Goal: Information Seeking & Learning: Find specific fact

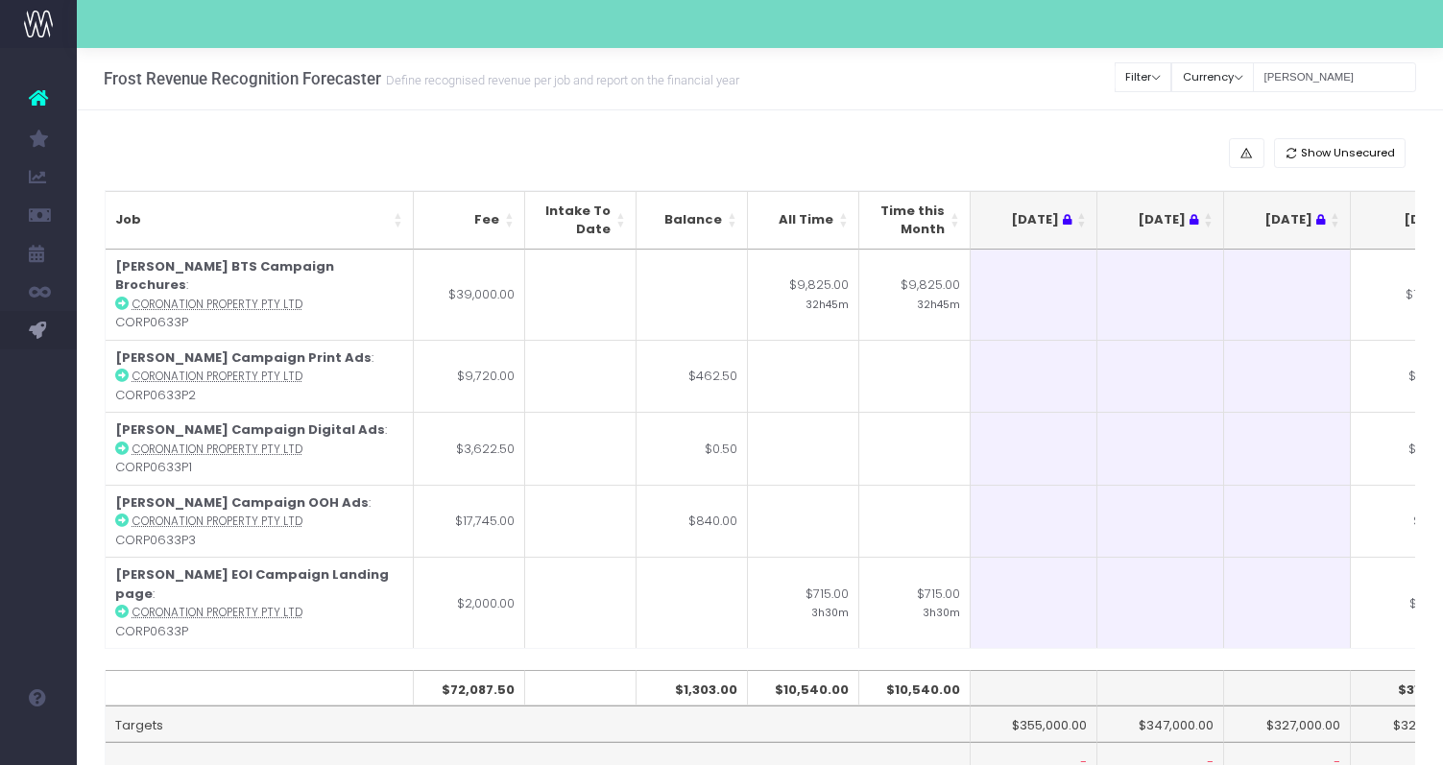
scroll to position [0, 393]
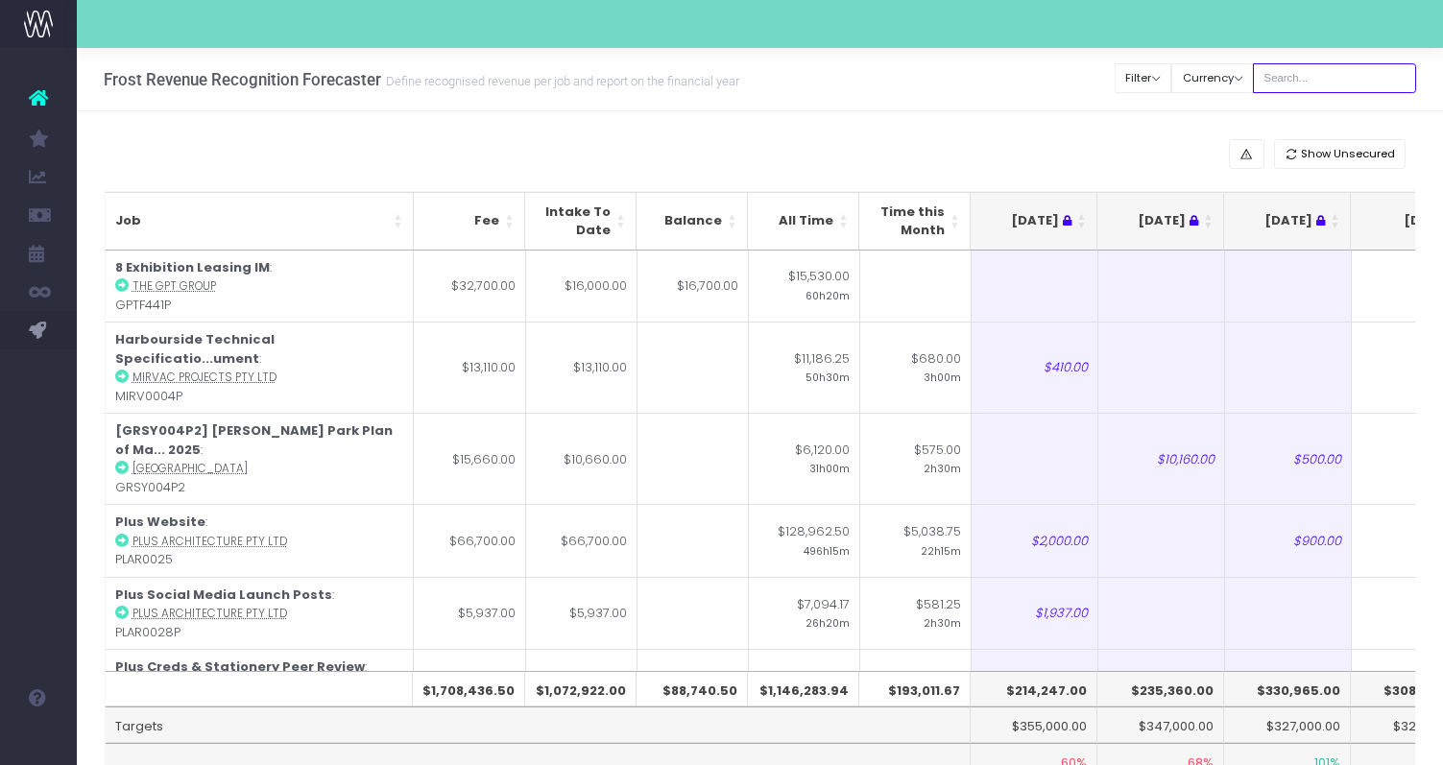
click at [1344, 78] on input "text" at bounding box center [1333, 78] width 163 height 30
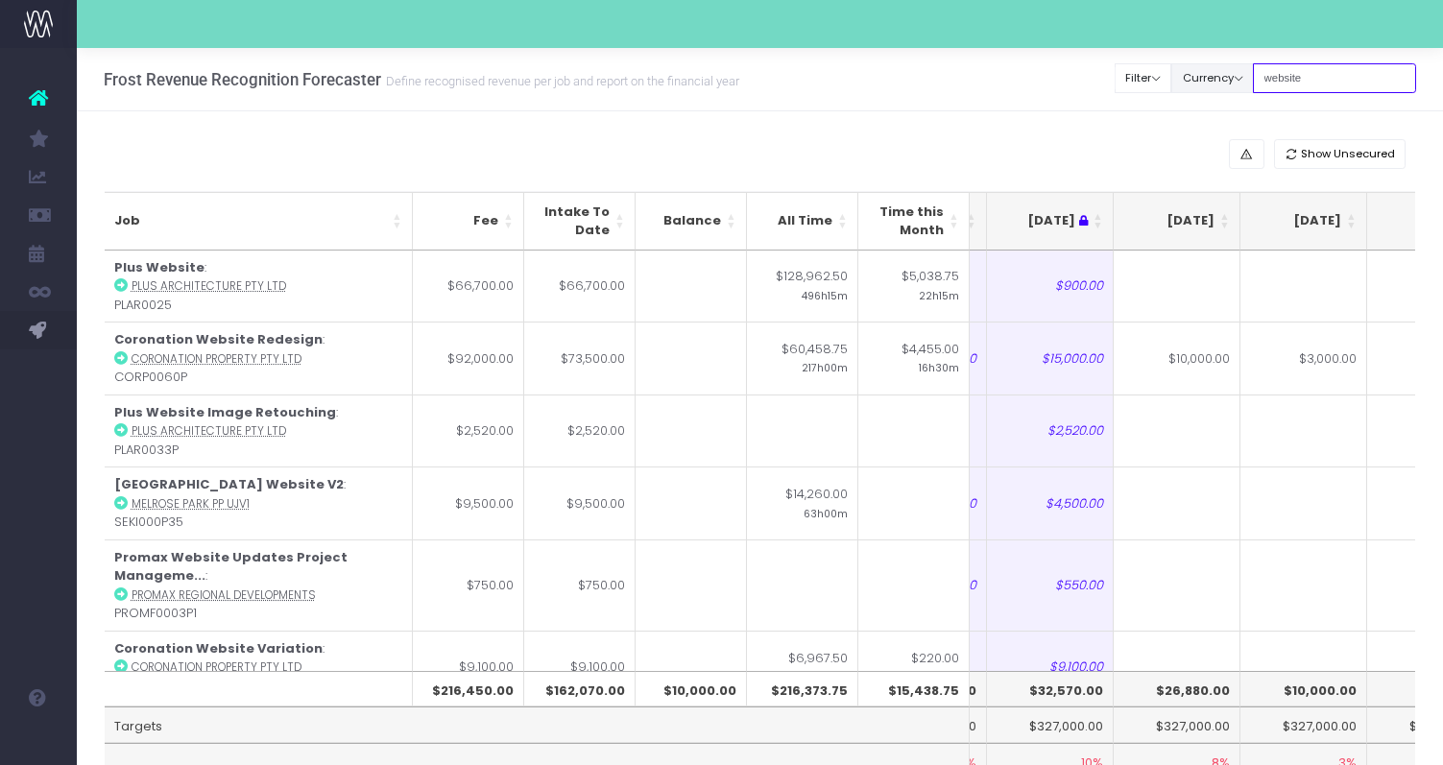
drag, startPoint x: 1345, startPoint y: 88, endPoint x: 1220, endPoint y: 70, distance: 126.1
click at [1220, 70] on div "Clear Filters Filter By Account Manager All jeremy georgie lauren inezritchie a…" at bounding box center [1265, 78] width 300 height 39
type input "display suite"
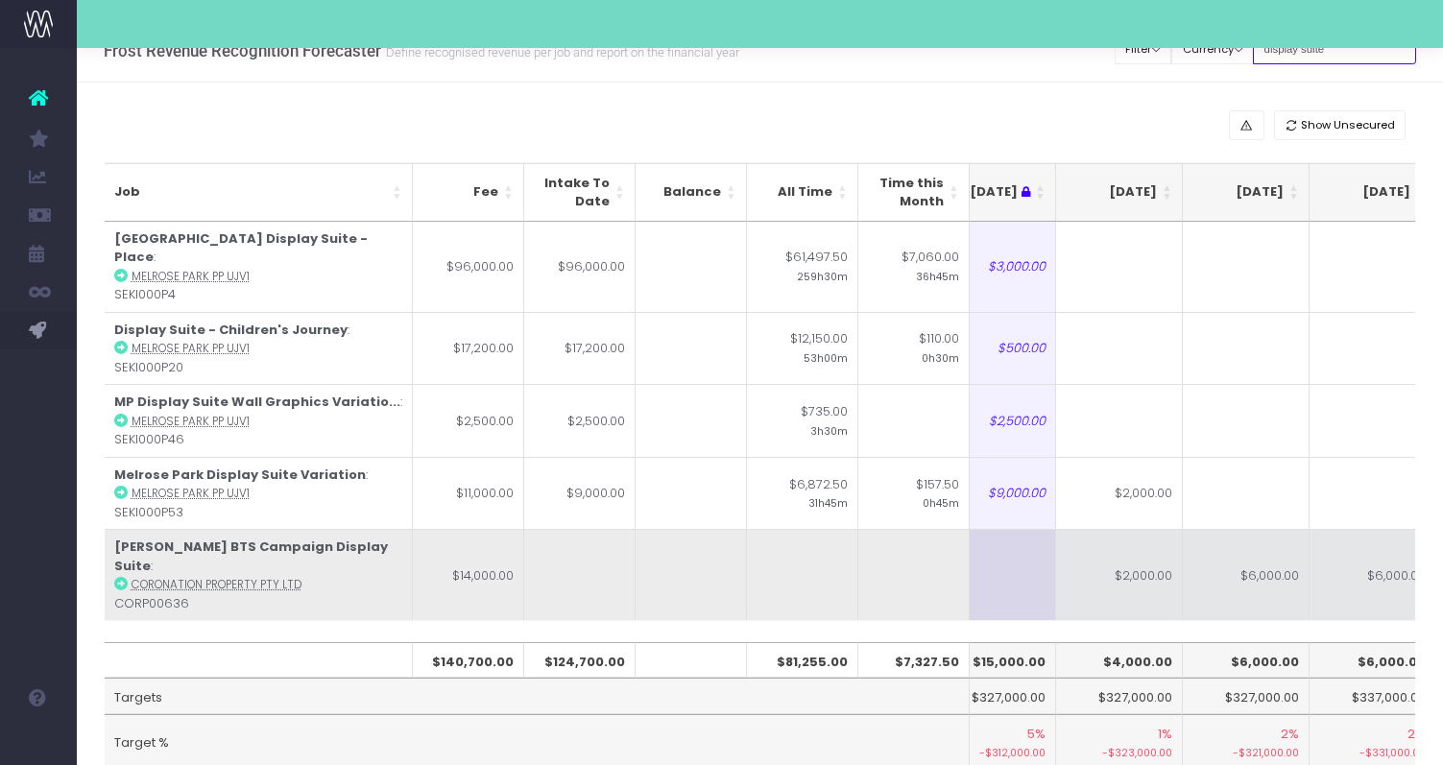
scroll to position [0, 297]
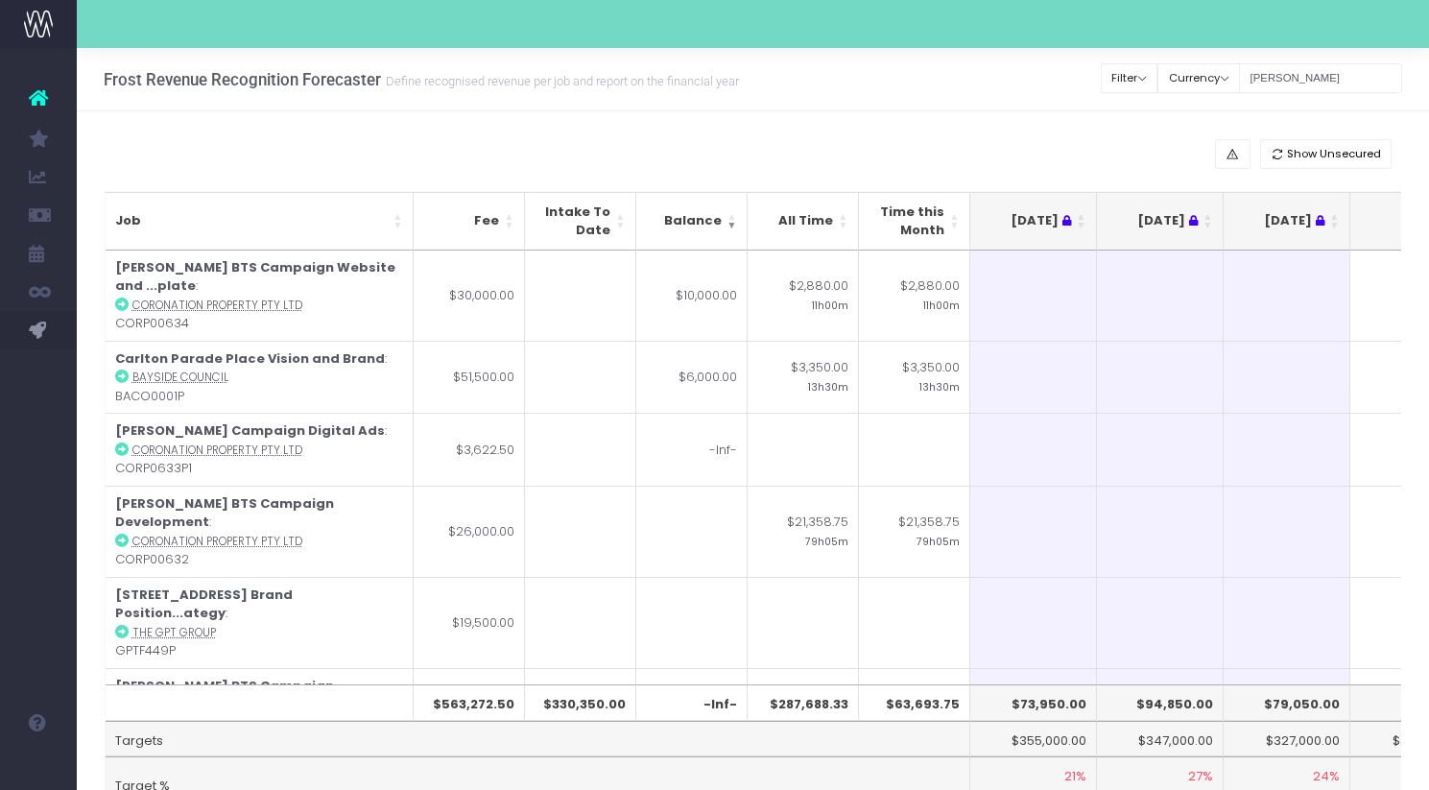
scroll to position [0, 279]
